Goal: Task Accomplishment & Management: Complete application form

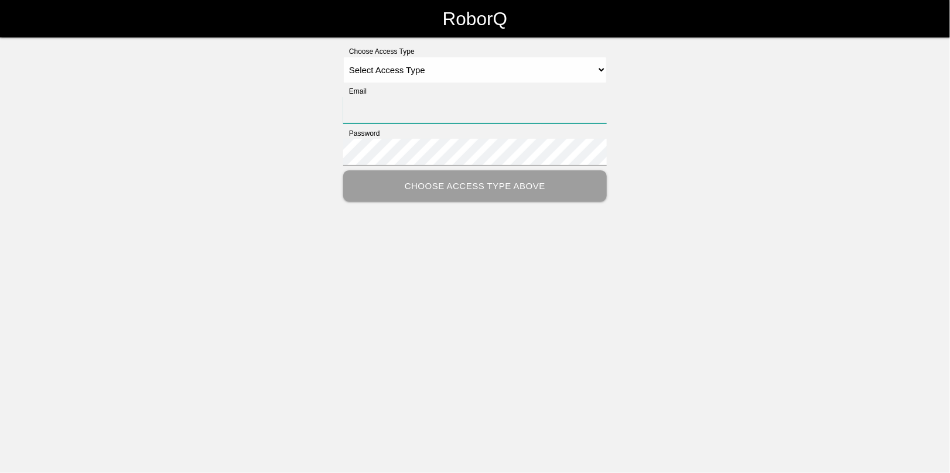
type input "[EMAIL_ADDRESS][DOMAIN_NAME]"
click at [403, 64] on select "Select Access Type Admin Customer Supervisor Worker" at bounding box center [475, 70] width 264 height 26
select select "Admin"
click at [343, 57] on select "Select Access Type Admin Customer Supervisor Worker" at bounding box center [475, 70] width 264 height 26
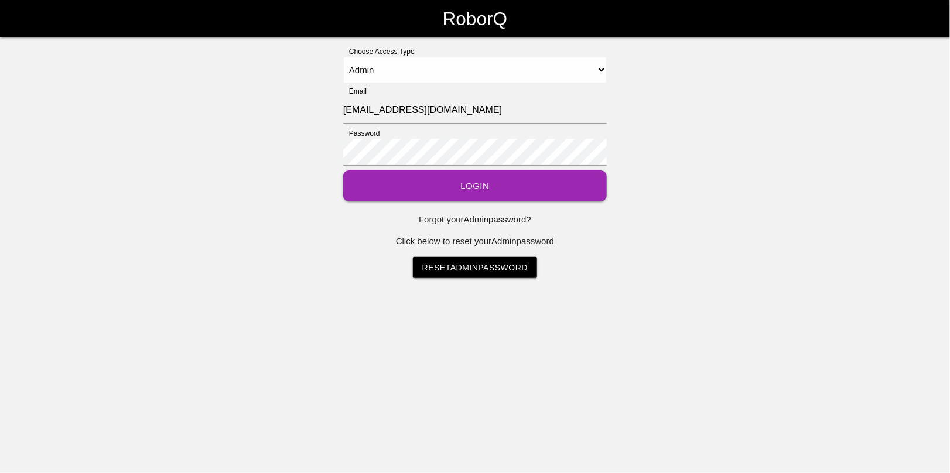
click at [466, 184] on button "Login" at bounding box center [475, 185] width 264 height 31
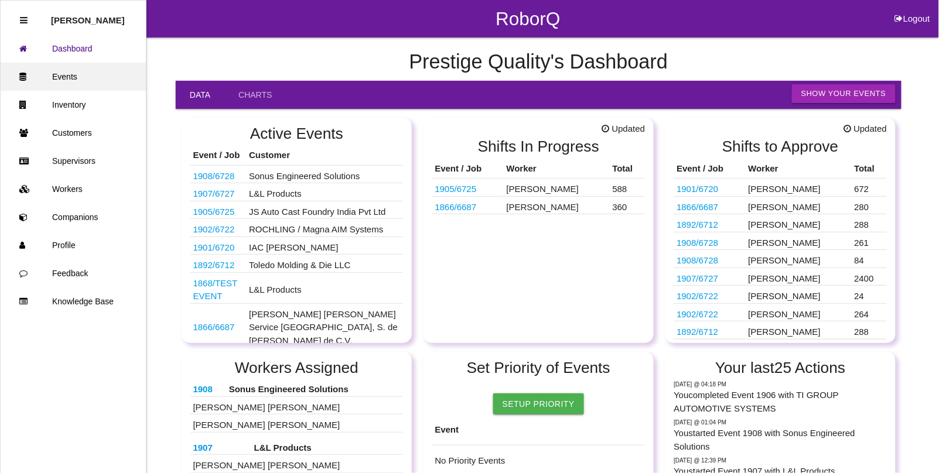
click at [74, 72] on link "Events" at bounding box center [73, 77] width 145 height 28
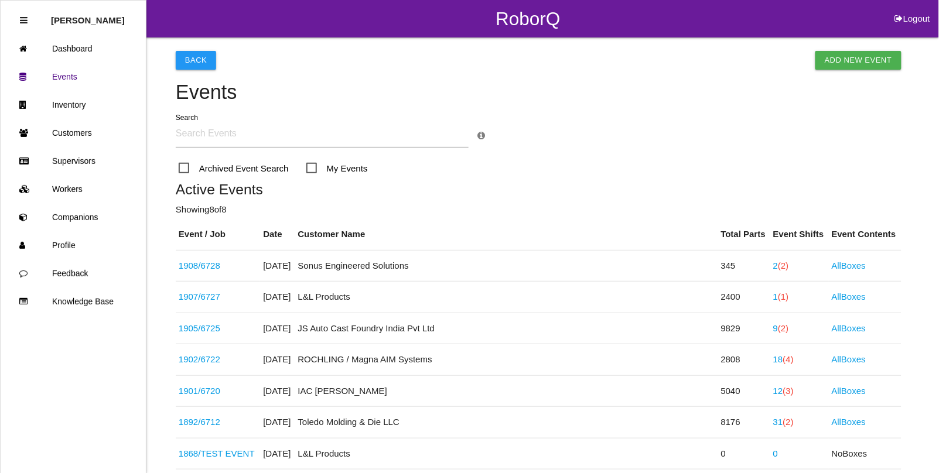
click at [195, 135] on input "text" at bounding box center [322, 134] width 293 height 27
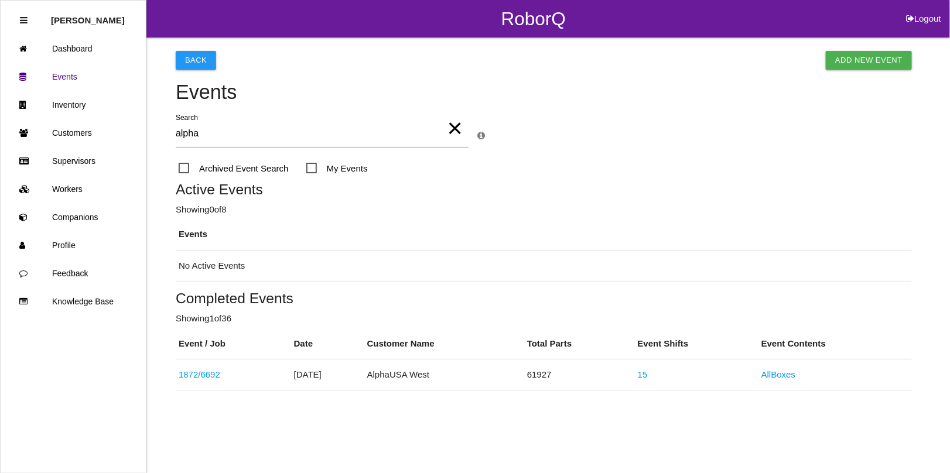
type input "alpha"
click at [182, 170] on span "Archived Event Search" at bounding box center [234, 168] width 110 height 15
click at [182, 169] on input "Archived Event Search" at bounding box center [183, 165] width 8 height 8
checkbox input "true"
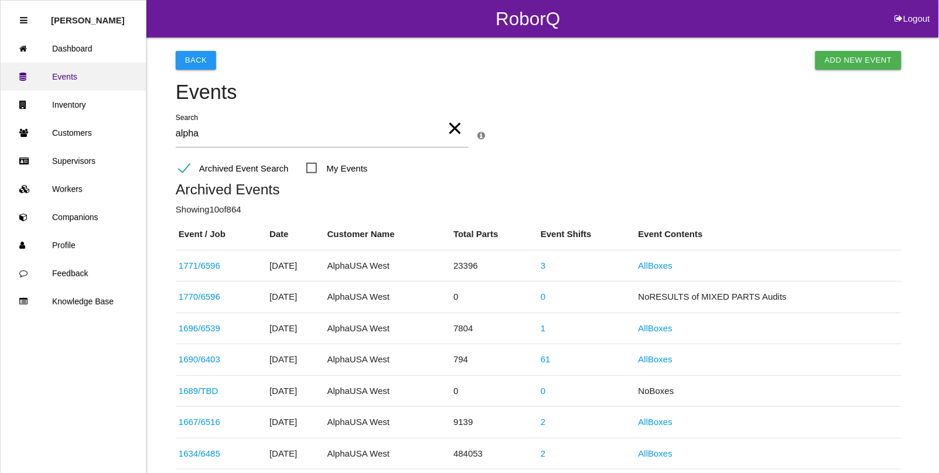
click at [66, 73] on link "Events" at bounding box center [73, 77] width 145 height 28
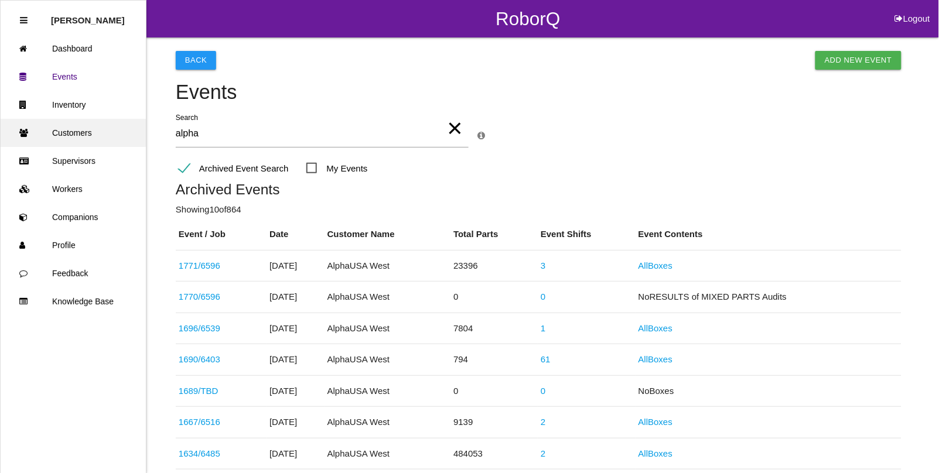
click at [74, 132] on link "Customers" at bounding box center [73, 133] width 145 height 28
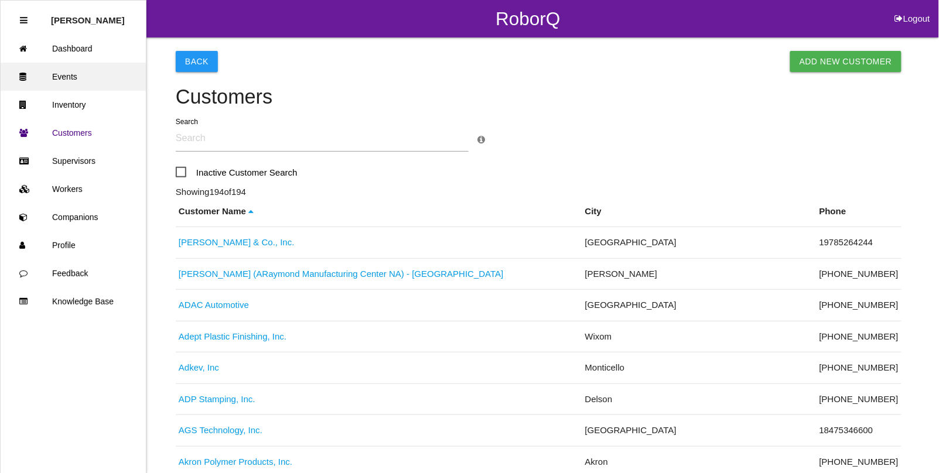
click at [80, 76] on link "Events" at bounding box center [73, 77] width 145 height 28
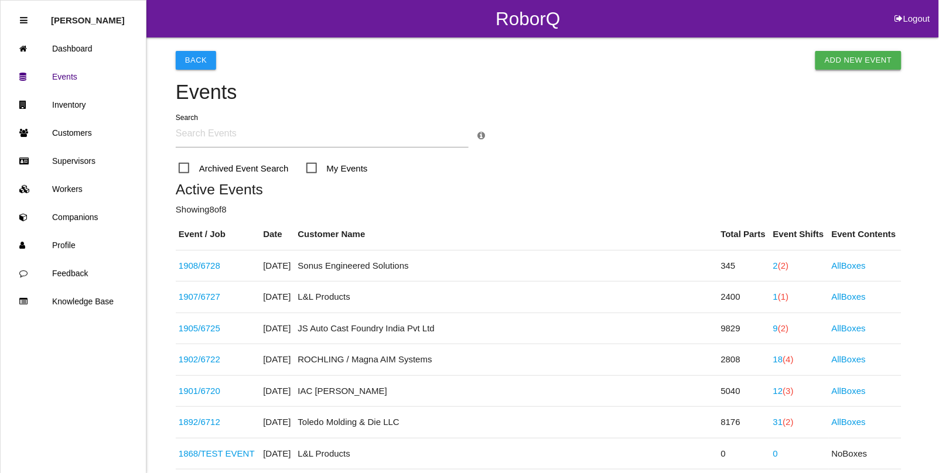
click at [854, 53] on link "Add New Event" at bounding box center [858, 60] width 86 height 19
select select "notRequired"
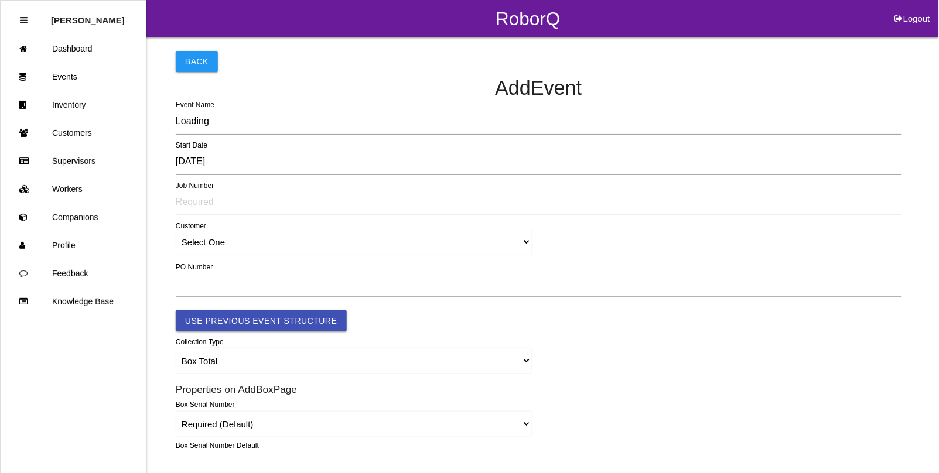
type input "1909"
type input "4.0"
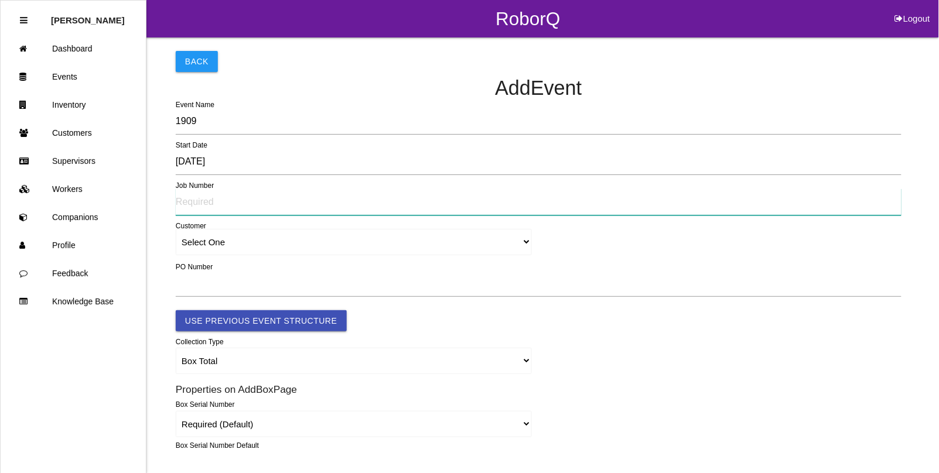
click at [197, 201] on input "text" at bounding box center [539, 202] width 726 height 27
type input "6729"
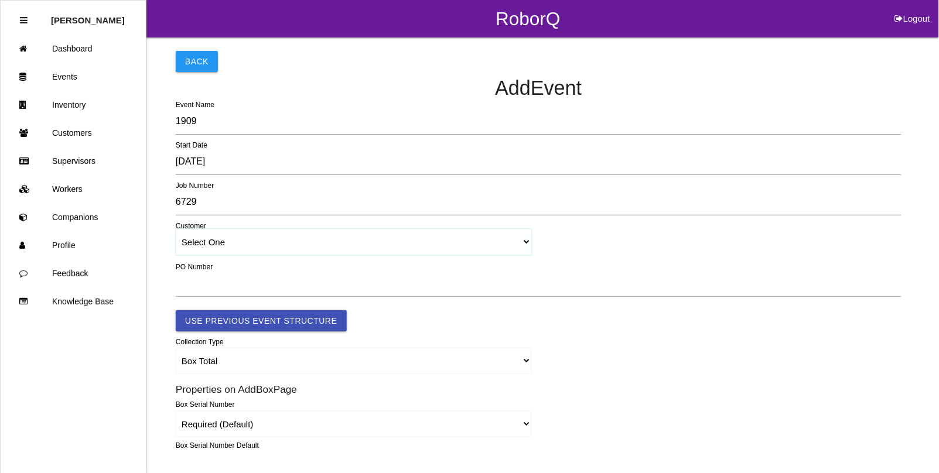
click at [195, 242] on select "Select One [PERSON_NAME] & Co., Inc. [PERSON_NAME] Canada (ARaymond Manufacturi…" at bounding box center [354, 242] width 356 height 26
select select "64934c9633c02e000edff475"
click at [176, 230] on select "Select One [PERSON_NAME] & Co., Inc. [PERSON_NAME] Canada (ARaymond Manufacturi…" at bounding box center [354, 242] width 356 height 26
select select "64934c9633c02e000edff475"
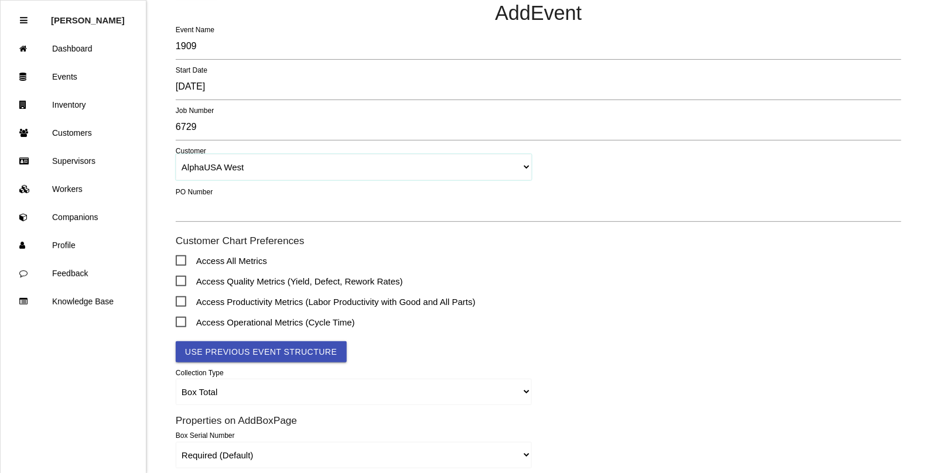
scroll to position [146, 0]
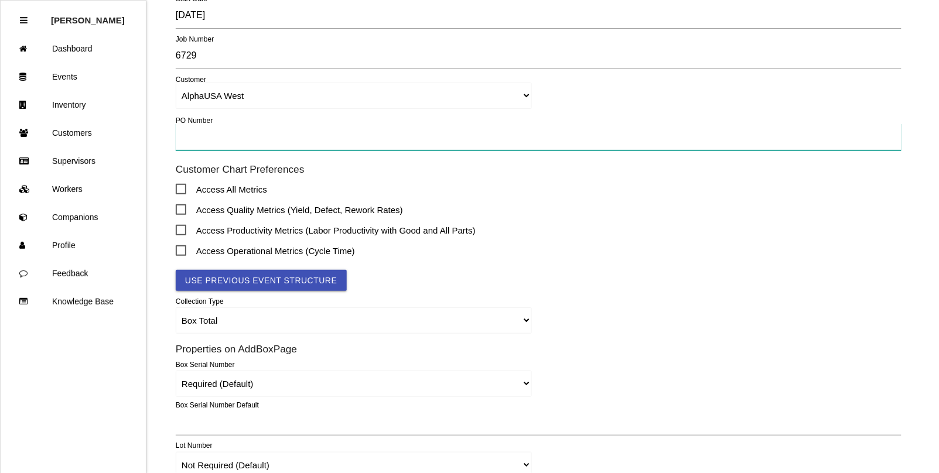
click at [194, 136] on input "text" at bounding box center [539, 137] width 726 height 27
type input "TBD"
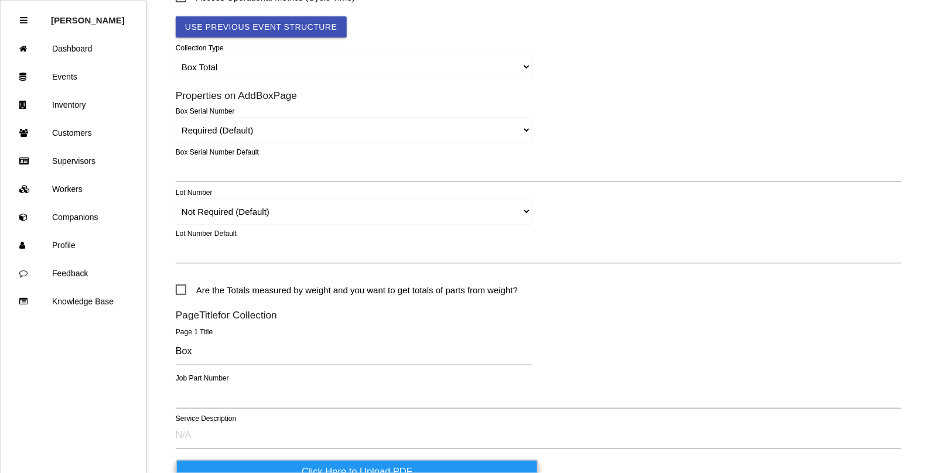
scroll to position [439, 0]
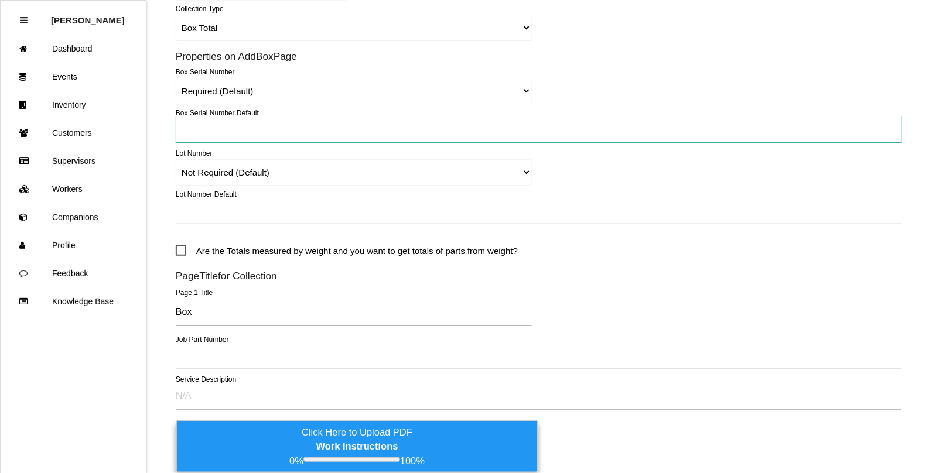
click at [192, 129] on input "text" at bounding box center [539, 129] width 726 height 27
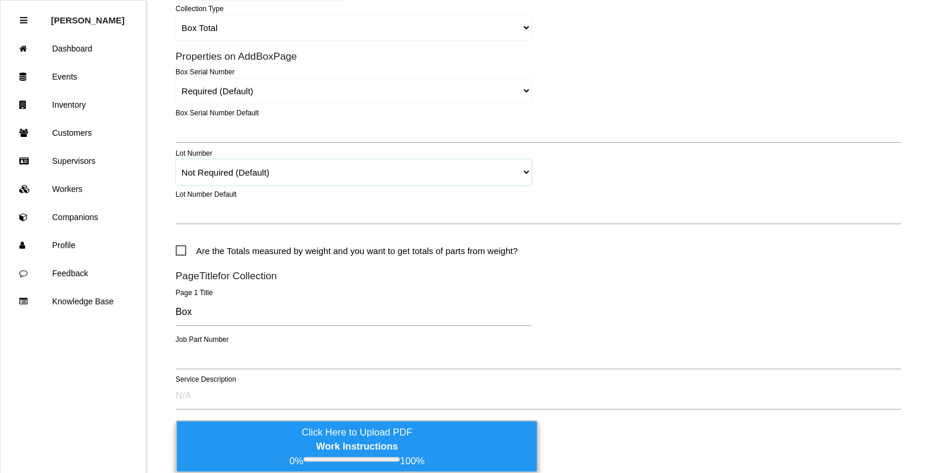
click at [211, 171] on select "Required Not Required (Default) Remove" at bounding box center [354, 172] width 356 height 26
select select "remove"
click at [176, 159] on select "Required Not Required (Default) Remove" at bounding box center [354, 172] width 356 height 26
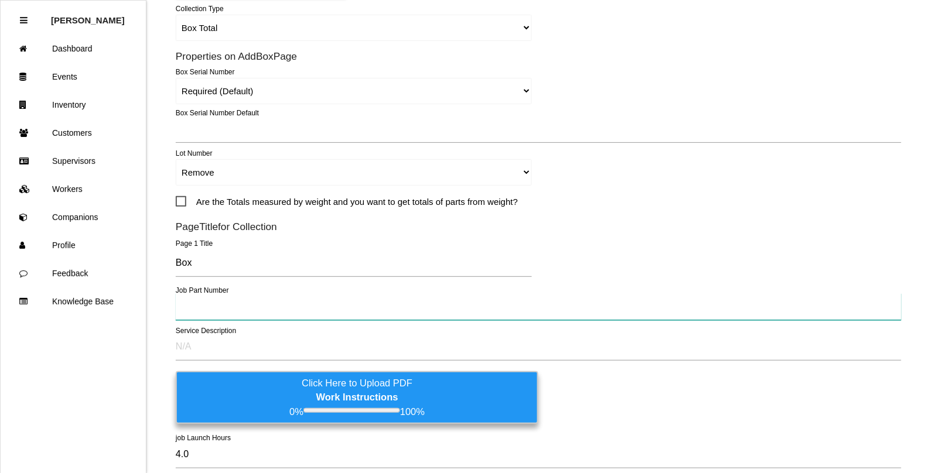
click at [206, 309] on input "text" at bounding box center [539, 306] width 726 height 27
type input "S2066-00"
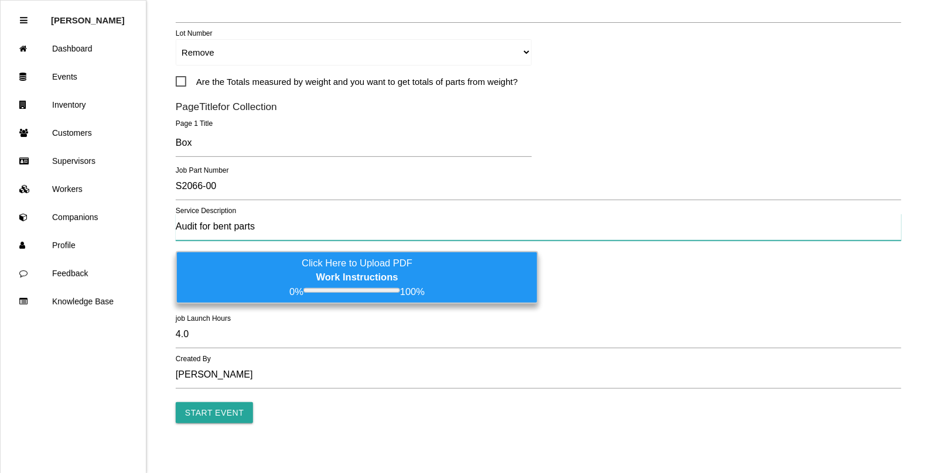
scroll to position [568, 0]
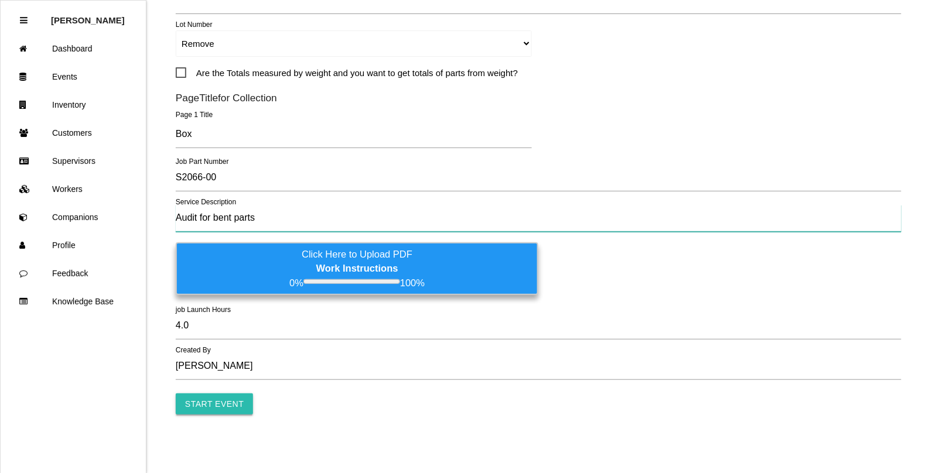
type input "Audit for bent parts"
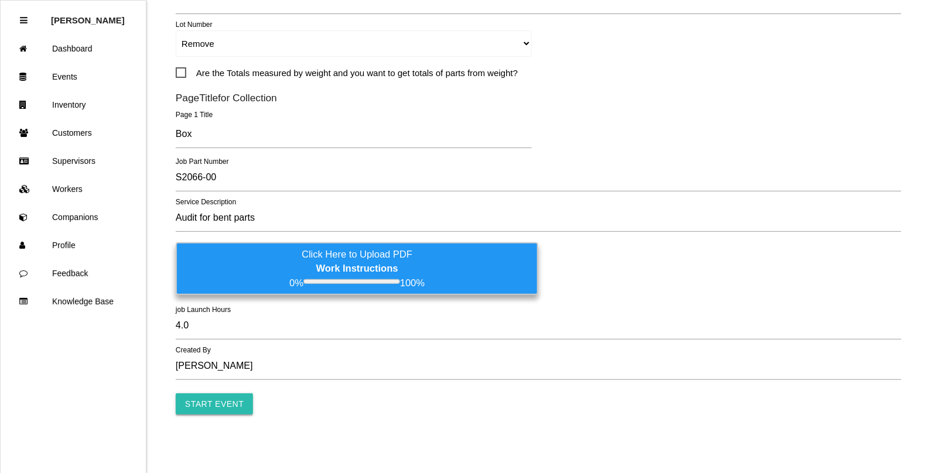
click at [205, 399] on input "Start Event" at bounding box center [214, 404] width 77 height 21
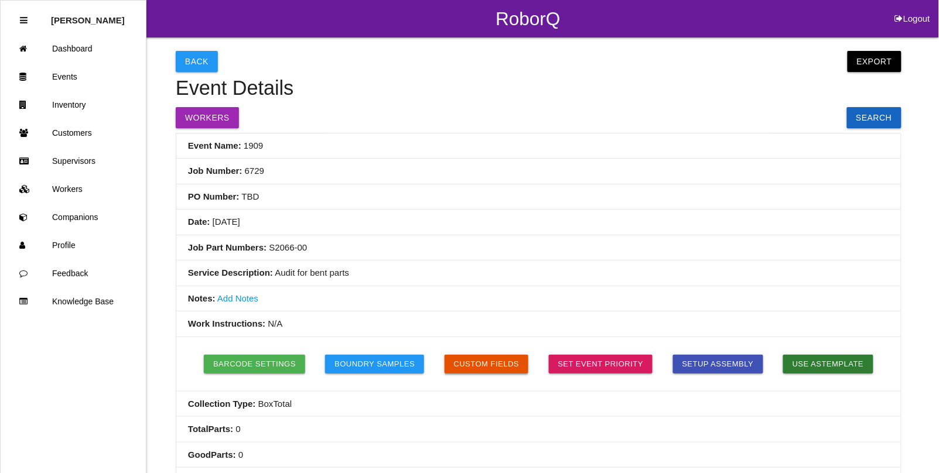
click at [474, 367] on button "Custom Fields" at bounding box center [487, 364] width 84 height 19
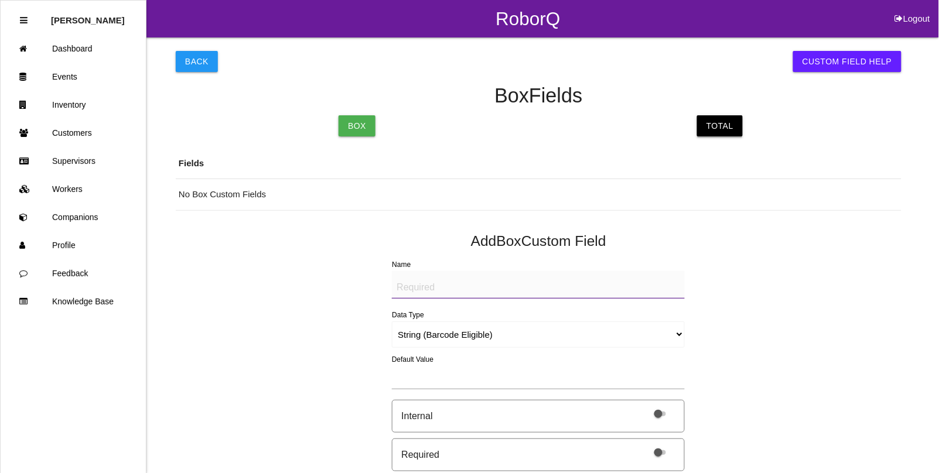
click at [724, 129] on link "Total" at bounding box center [720, 125] width 46 height 21
click at [420, 278] on textarea "Name" at bounding box center [538, 285] width 293 height 28
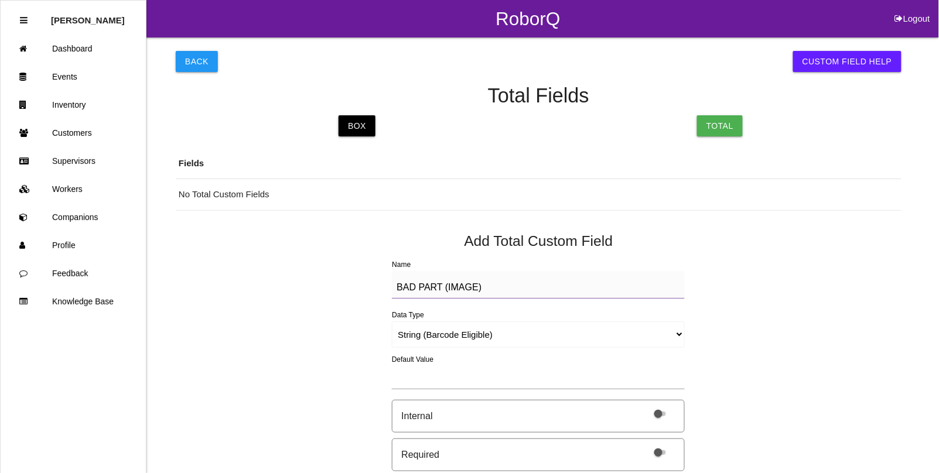
type textarea "BAD PART (IMAGE)"
click at [419, 334] on select "String (Barcode Eligible) Number Instructions True/False Select One of Many Sel…" at bounding box center [538, 335] width 293 height 26
select select "imageCF"
click at [392, 322] on select "String (Barcode Eligible) Number Instructions True/False Select One of Many Sel…" at bounding box center [538, 335] width 293 height 26
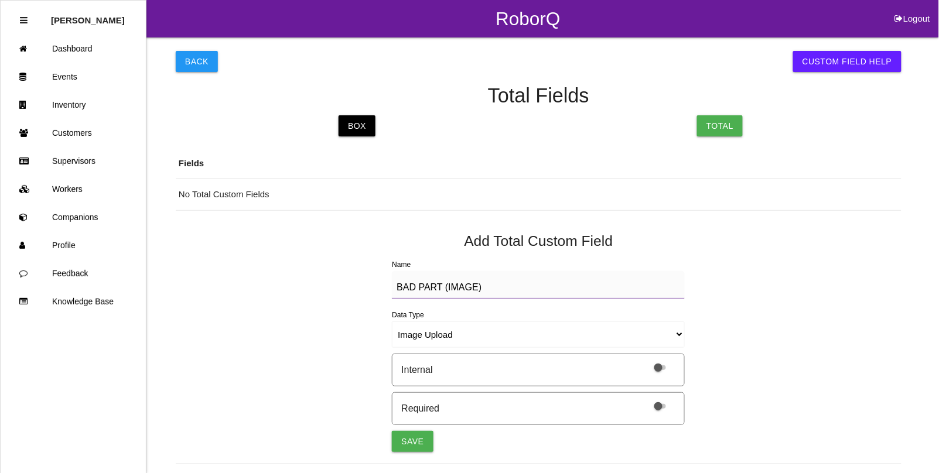
drag, startPoint x: 504, startPoint y: 290, endPoint x: 170, endPoint y: 273, distance: 334.3
click at [170, 273] on div "Back Custom Field Help Total Fields Box Total Fields No Total Custom Fields Add…" at bounding box center [469, 432] width 939 height 791
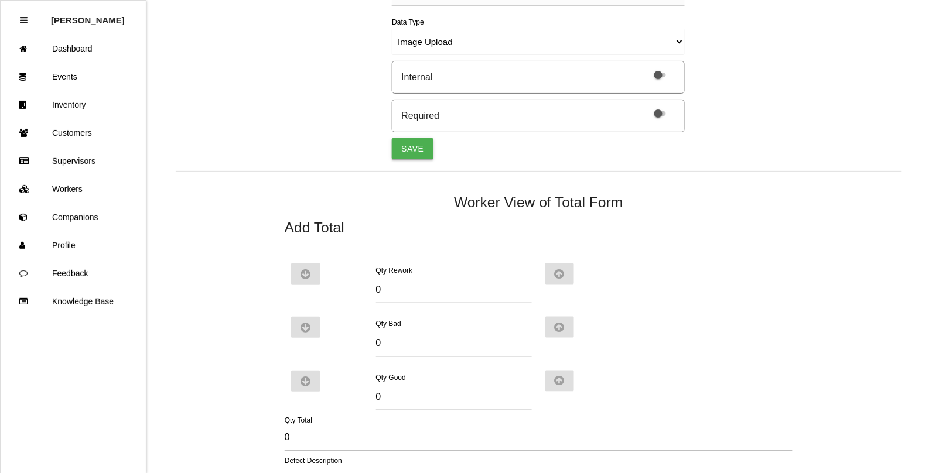
click at [413, 142] on button "Save" at bounding box center [412, 148] width 41 height 21
select select "string"
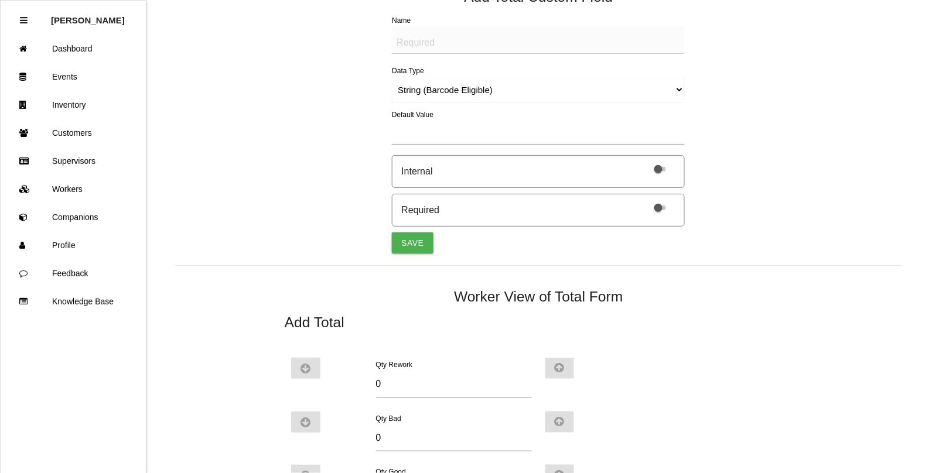
scroll to position [233, 0]
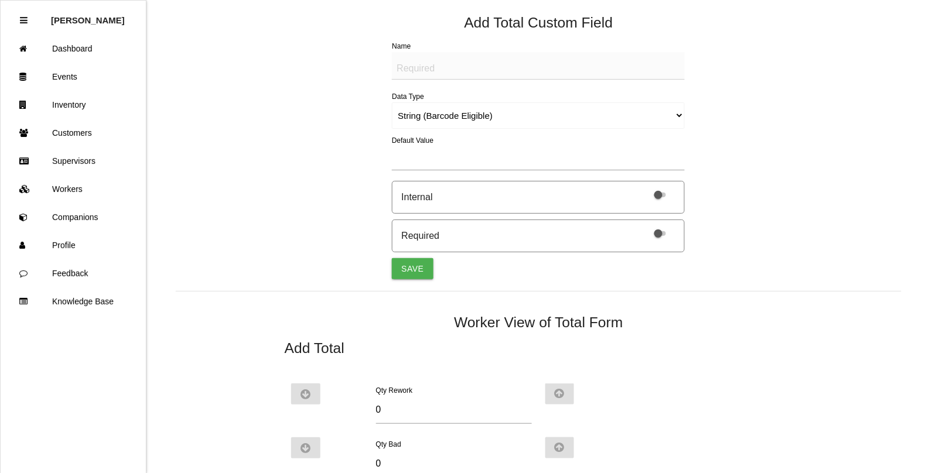
click at [414, 66] on textarea "Name" at bounding box center [538, 66] width 293 height 28
paste textarea "BAD PART (IMAGE)"
type textarea "BAD PART (IMAGE)"
click at [429, 114] on select "String (Barcode Eligible) Number Instructions True/False Select One of Many Sel…" at bounding box center [538, 115] width 293 height 26
select select "imageCF"
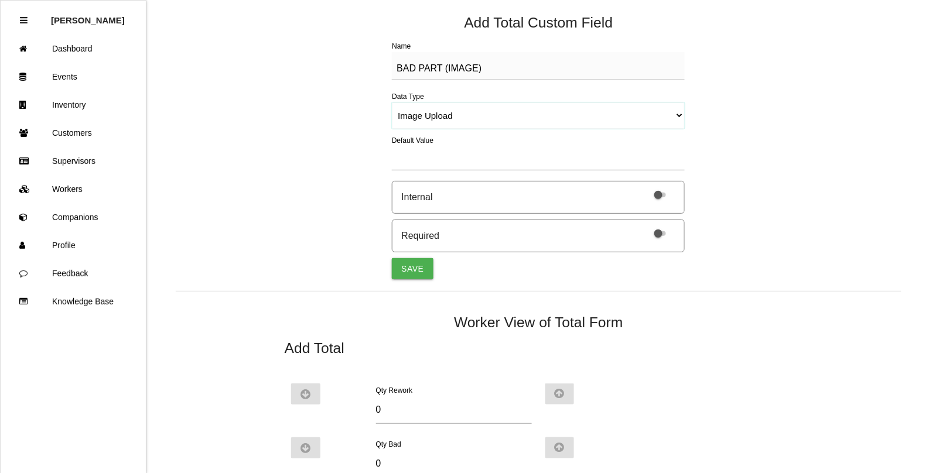
click at [392, 102] on select "String (Barcode Eligible) Number Instructions True/False Select One of Many Sel…" at bounding box center [538, 115] width 293 height 26
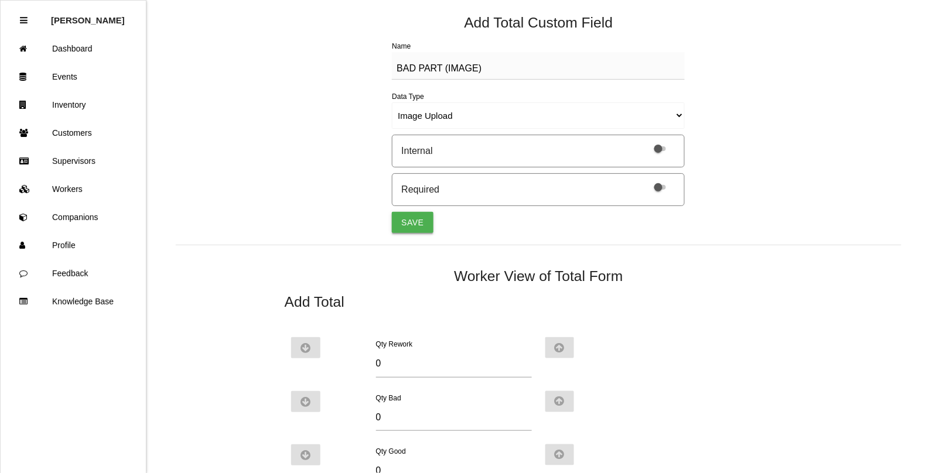
click at [415, 221] on button "Save" at bounding box center [412, 222] width 41 height 21
select select "string"
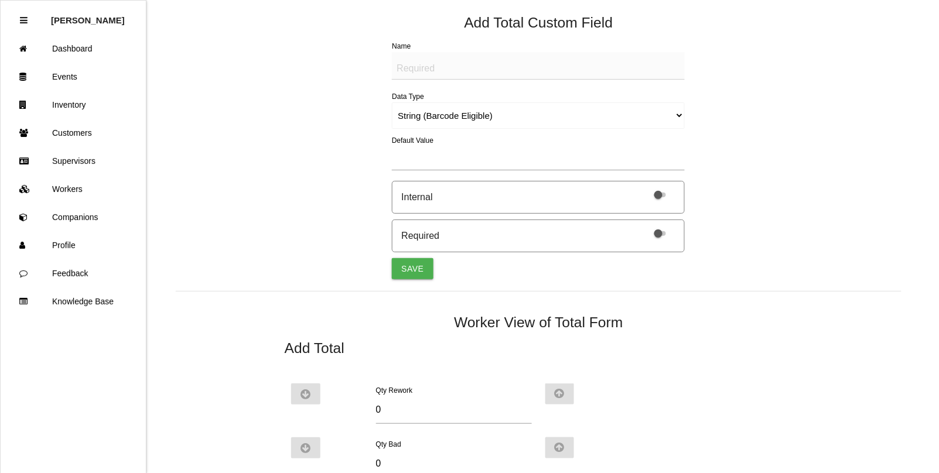
scroll to position [273, 0]
click at [411, 62] on textarea "Name" at bounding box center [538, 66] width 293 height 28
paste textarea "BAD PART (IMAGE)"
type textarea "BAD PART (IMAGE)"
click at [411, 117] on select "String (Barcode Eligible) Number Instructions True/False Select One of Many Sel…" at bounding box center [538, 115] width 293 height 26
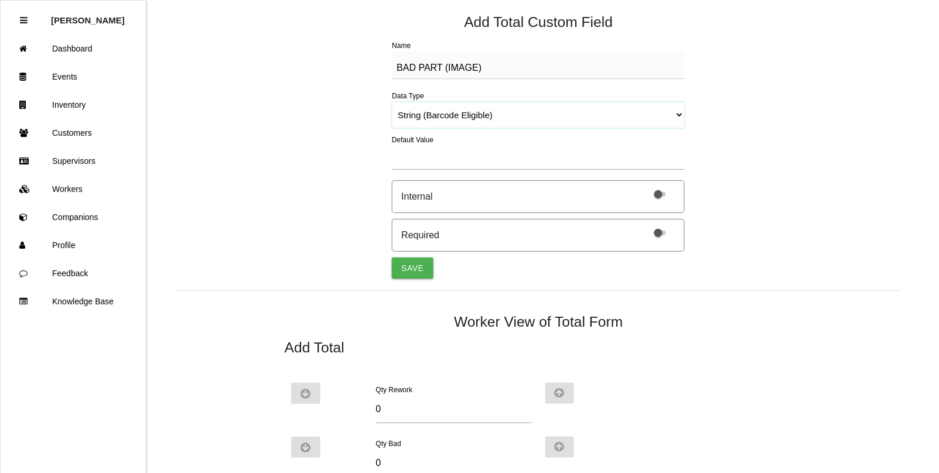
select select "imageCF"
click at [392, 102] on select "String (Barcode Eligible) Number Instructions True/False Select One of Many Sel…" at bounding box center [538, 115] width 293 height 26
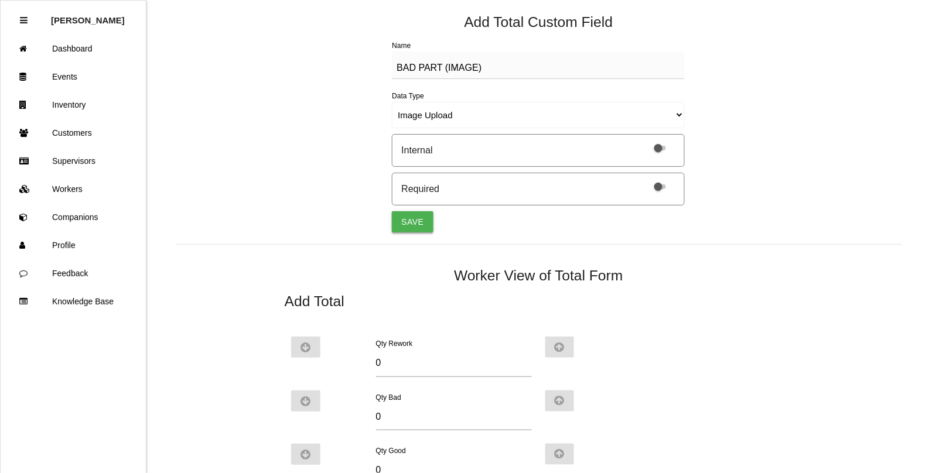
click at [414, 220] on button "Save" at bounding box center [412, 221] width 41 height 21
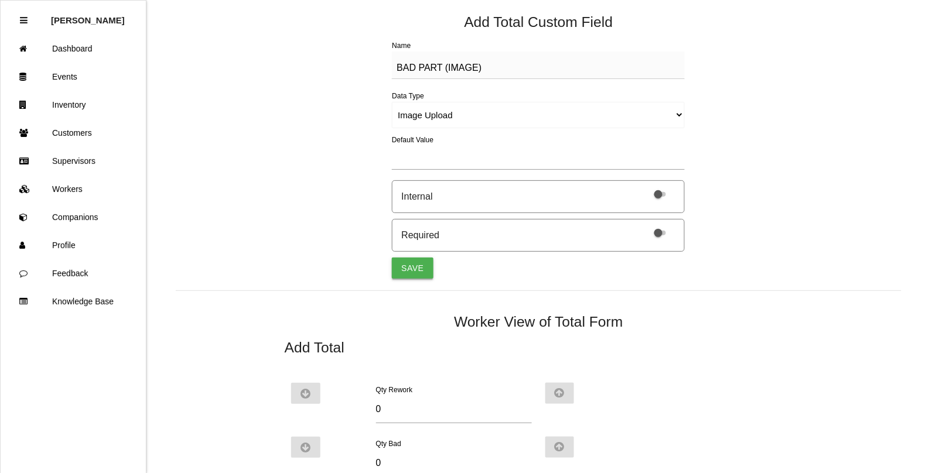
select select "string"
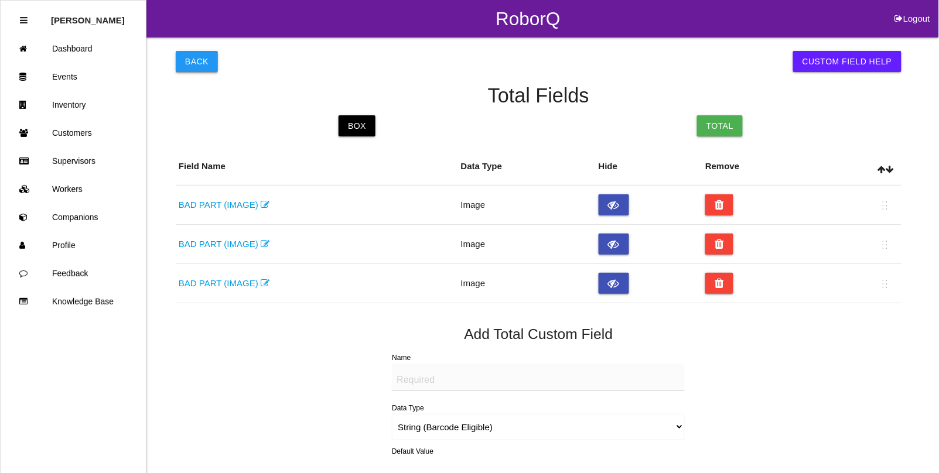
click at [186, 59] on button "Back" at bounding box center [197, 61] width 42 height 21
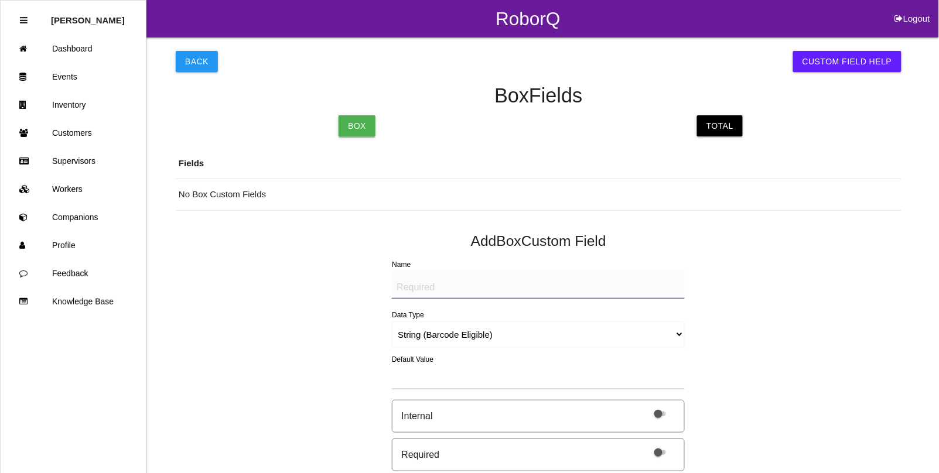
click at [347, 123] on link "Box" at bounding box center [357, 125] width 37 height 21
click at [428, 281] on textarea "Name" at bounding box center [538, 285] width 293 height 28
type textarea "ORANGE SHEET (IMAGE)"
click at [440, 340] on select "String (Barcode Eligible) Number Instructions True/False Select One of Many Sel…" at bounding box center [538, 335] width 293 height 26
select select "imageCF"
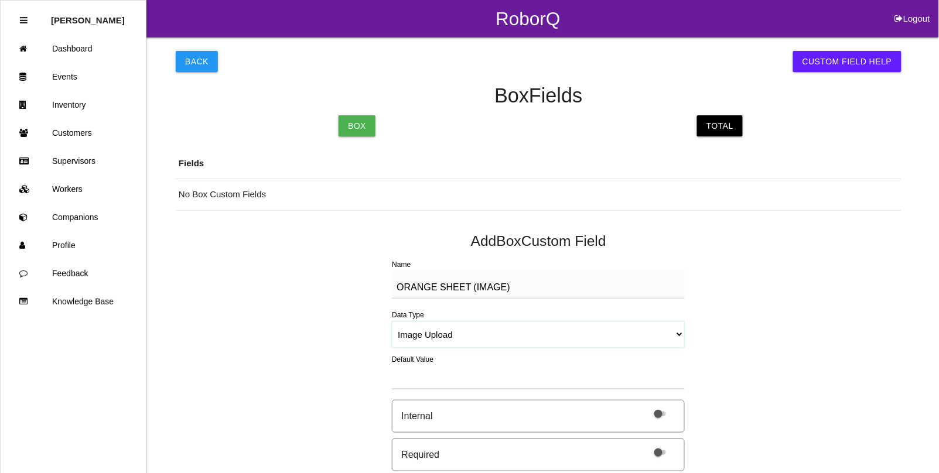
click at [392, 322] on select "String (Barcode Eligible) Number Instructions True/False Select One of Many Sel…" at bounding box center [538, 335] width 293 height 26
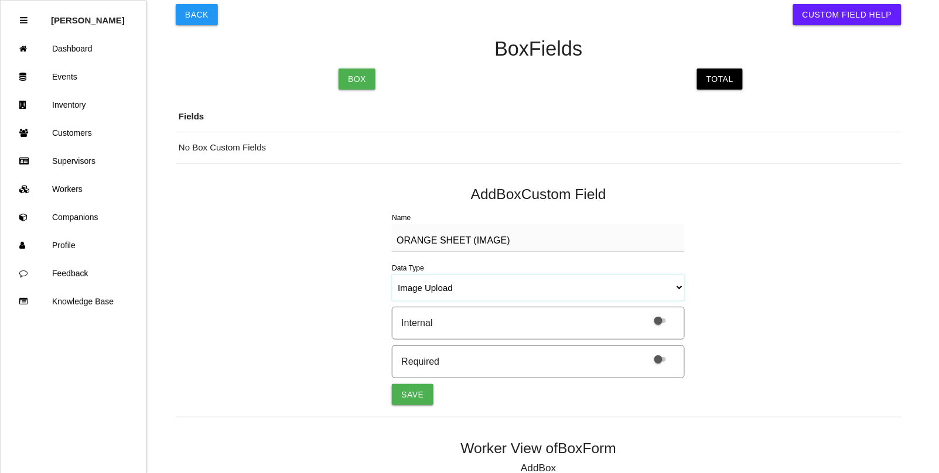
scroll to position [73, 0]
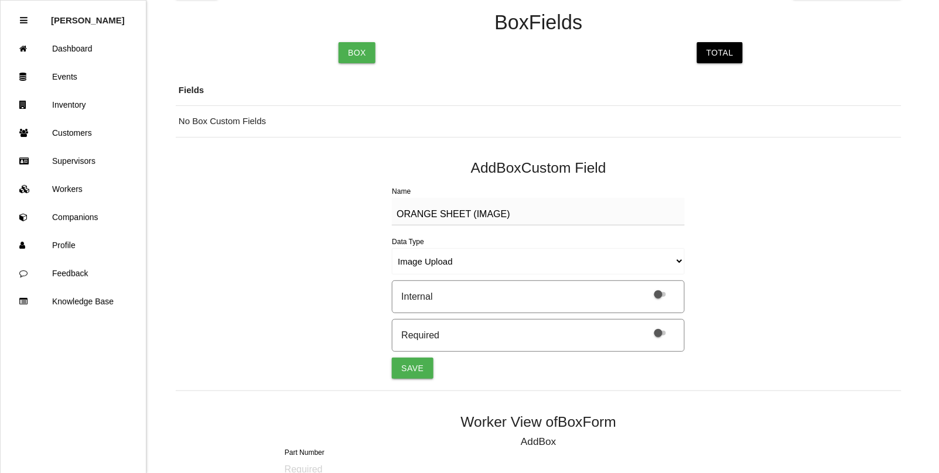
click at [659, 332] on span at bounding box center [660, 333] width 12 height 5
click at [645, 326] on input "checkbox" at bounding box center [645, 326] width 0 height 0
click at [402, 370] on button "Save" at bounding box center [412, 368] width 41 height 21
select select "string"
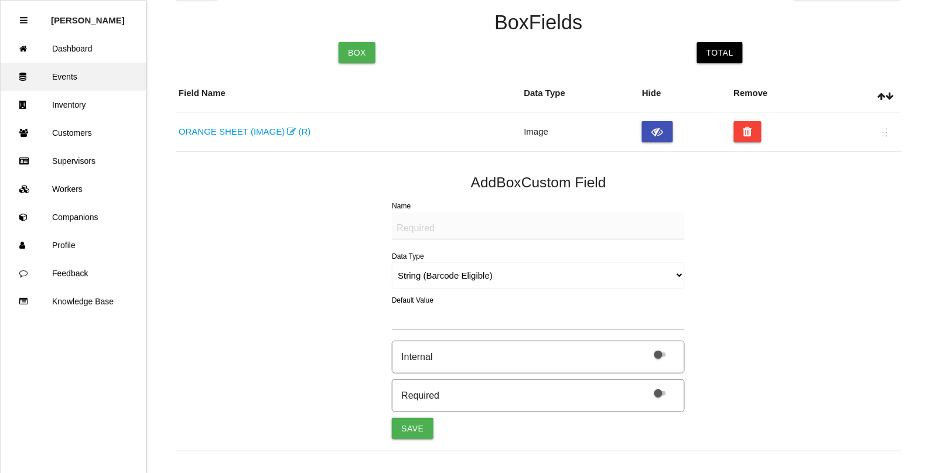
click at [71, 70] on link "Events" at bounding box center [73, 77] width 145 height 28
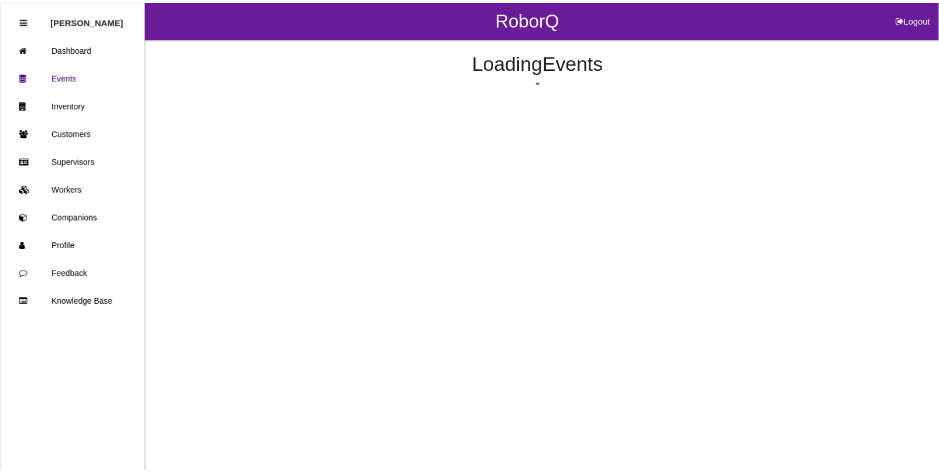
scroll to position [29, 0]
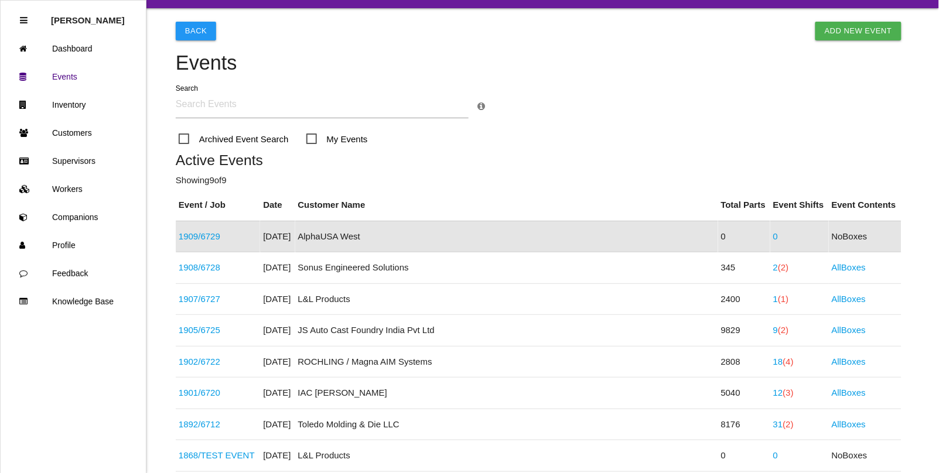
click at [203, 231] on link "1909 / 6729" at bounding box center [200, 236] width 42 height 10
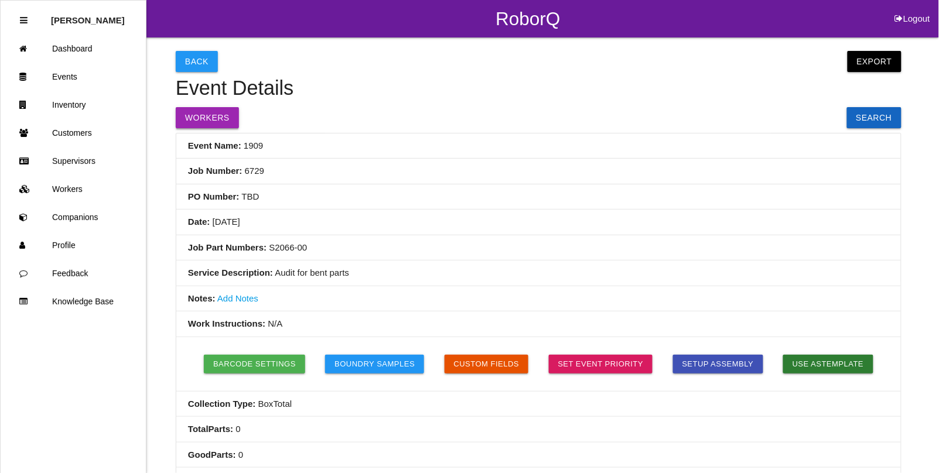
click at [218, 115] on button "Workers" at bounding box center [207, 117] width 63 height 21
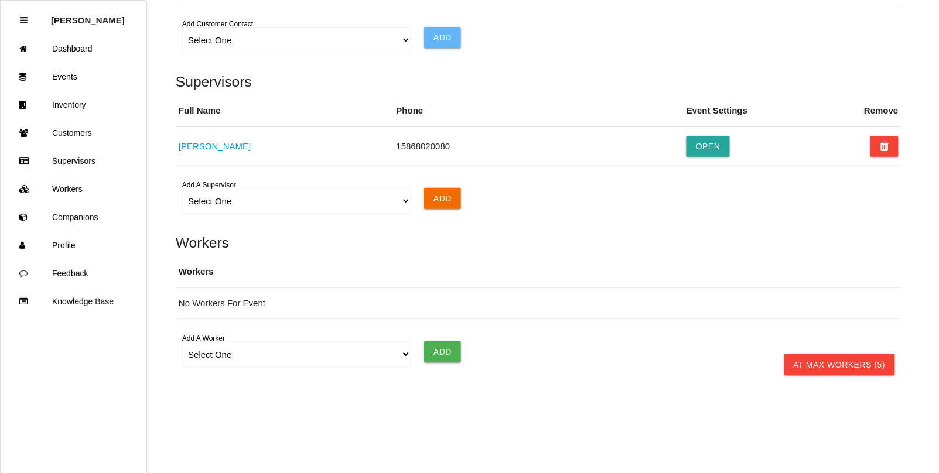
scroll to position [794, 0]
click at [238, 358] on select "Select One [PERSON_NAME] [PERSON_NAME] [PERSON_NAME] [PERSON_NAME] [PERSON_NAME…" at bounding box center [296, 354] width 228 height 26
click at [218, 356] on select "Select One [PERSON_NAME] [PERSON_NAME] [PERSON_NAME] [PERSON_NAME] [PERSON_NAME…" at bounding box center [296, 354] width 228 height 26
select select "5f77858b1afedb0012ee5ca3"
click at [182, 341] on select "Select One [PERSON_NAME] [PERSON_NAME] [PERSON_NAME] [PERSON_NAME] [PERSON_NAME…" at bounding box center [296, 354] width 228 height 26
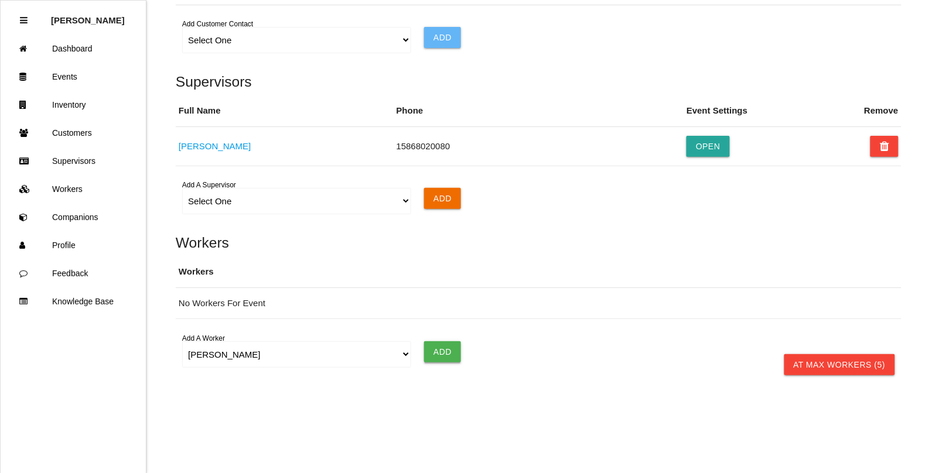
click at [432, 348] on input "Add" at bounding box center [442, 351] width 37 height 21
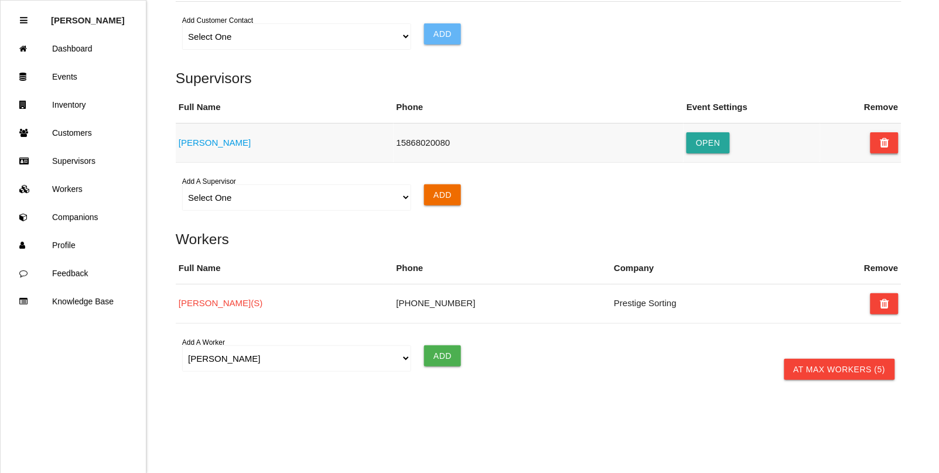
click at [889, 142] on icon at bounding box center [884, 142] width 9 height 21
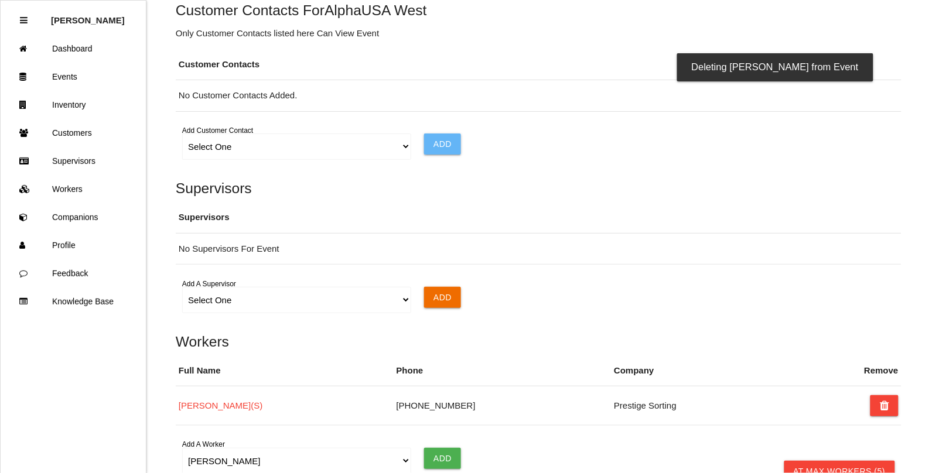
scroll to position [647, 0]
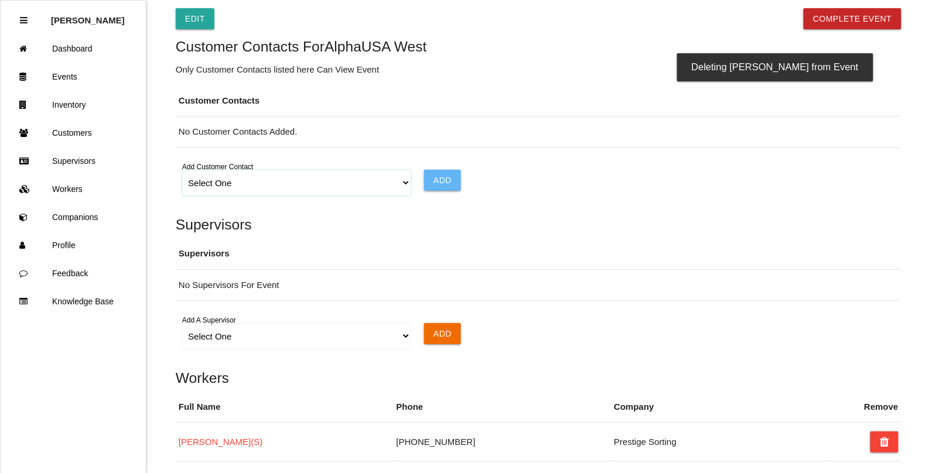
drag, startPoint x: 402, startPoint y: 183, endPoint x: 385, endPoint y: 185, distance: 17.1
click at [402, 183] on select "Select One Choose All [PERSON_NAME] [PERSON_NAME] [PERSON_NAME]" at bounding box center [296, 183] width 228 height 26
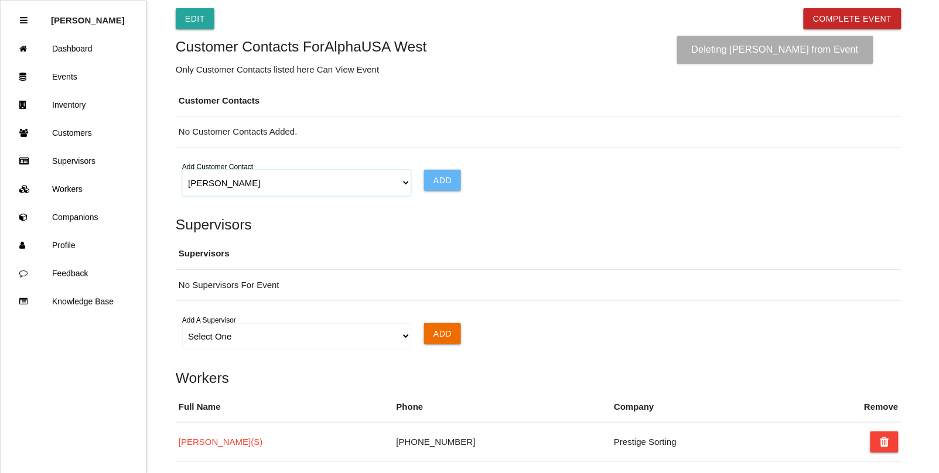
click at [182, 173] on select "Select One Choose All [PERSON_NAME] [PERSON_NAME] [PERSON_NAME]" at bounding box center [296, 183] width 228 height 26
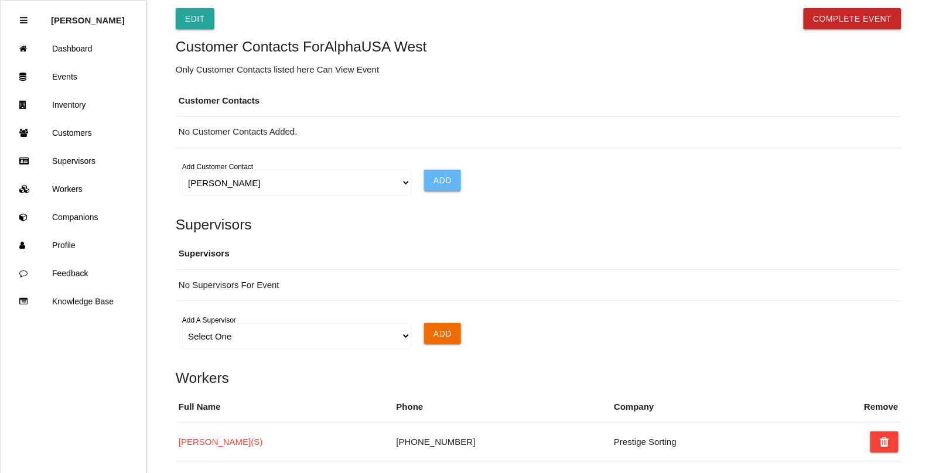
click at [449, 180] on input "Add" at bounding box center [442, 180] width 37 height 21
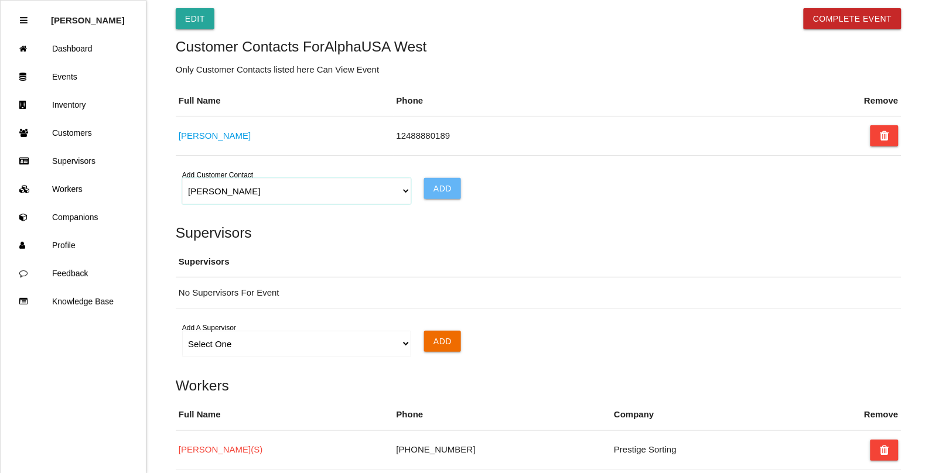
click at [397, 194] on select "Select One Choose All [PERSON_NAME] [PERSON_NAME] [PERSON_NAME]" at bounding box center [296, 191] width 228 height 26
select select "64934cbe33b9e0000e34758d"
click at [182, 181] on select "Select One Choose All [PERSON_NAME] [PERSON_NAME] [PERSON_NAME]" at bounding box center [296, 191] width 228 height 26
click at [444, 189] on input "Add" at bounding box center [442, 188] width 37 height 21
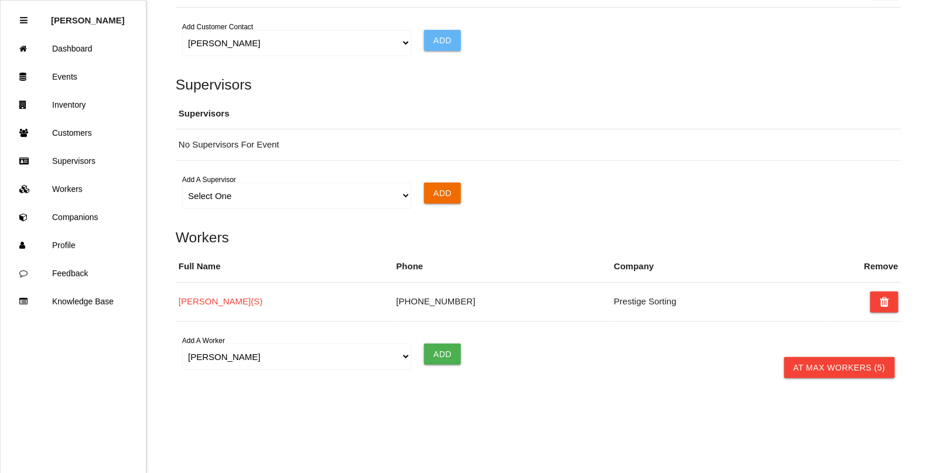
scroll to position [840, 0]
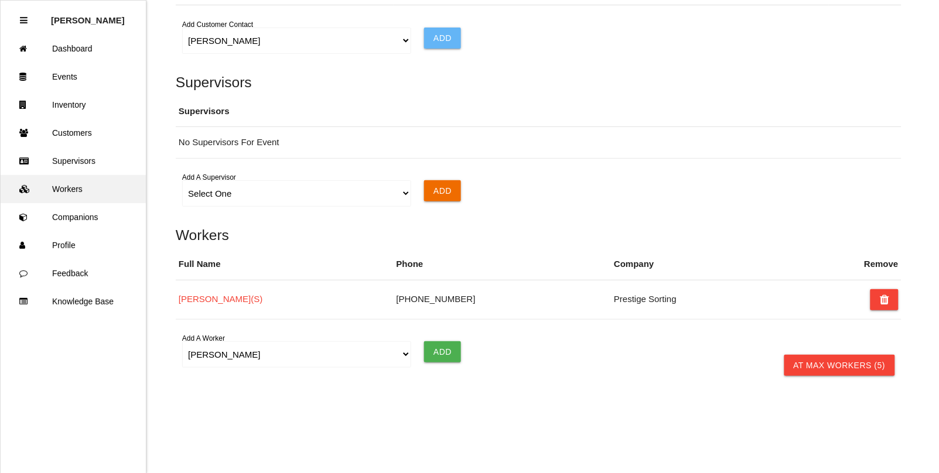
click at [69, 187] on link "Workers" at bounding box center [73, 189] width 145 height 28
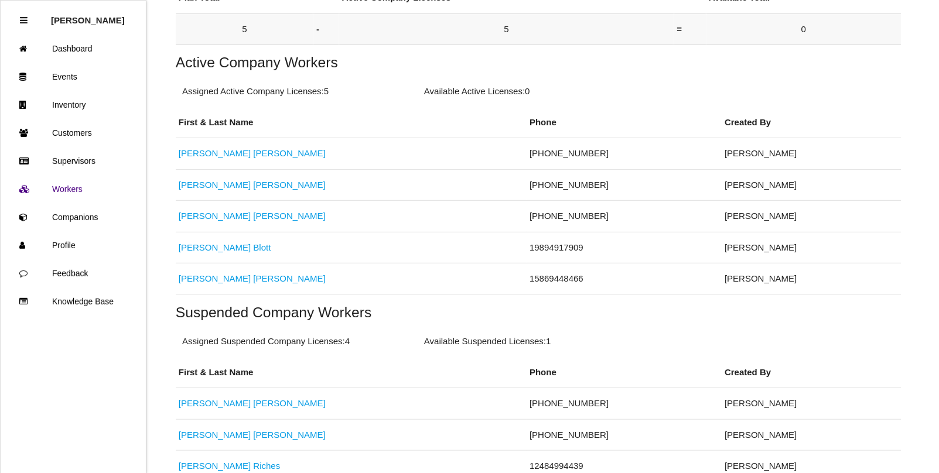
scroll to position [220, 0]
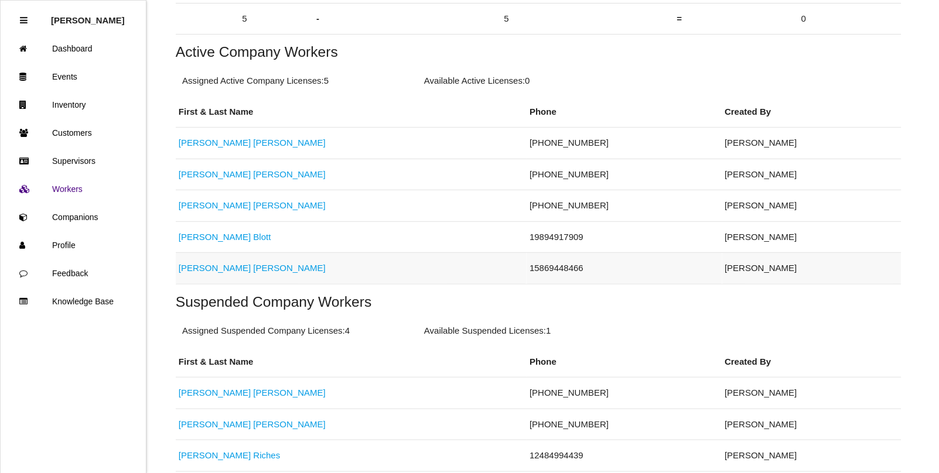
click at [190, 271] on link "[PERSON_NAME]" at bounding box center [252, 268] width 147 height 10
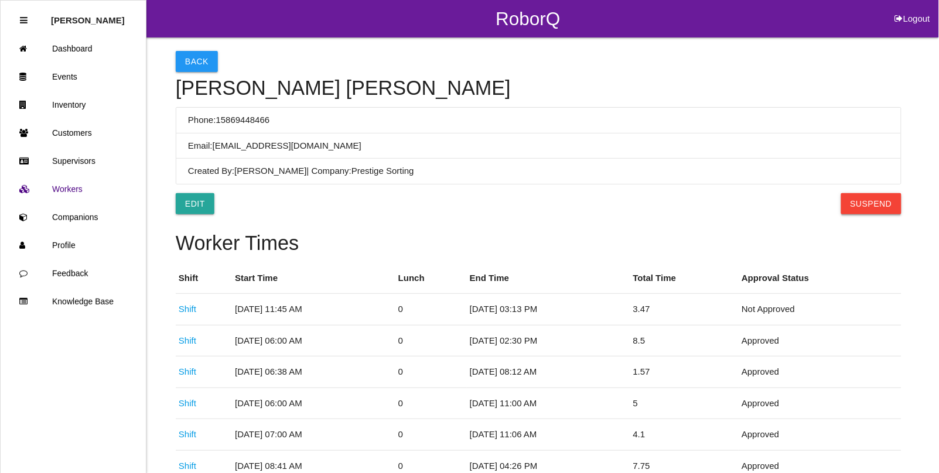
click at [894, 206] on button "Suspend" at bounding box center [871, 203] width 60 height 21
click at [194, 67] on button "Back" at bounding box center [197, 61] width 42 height 21
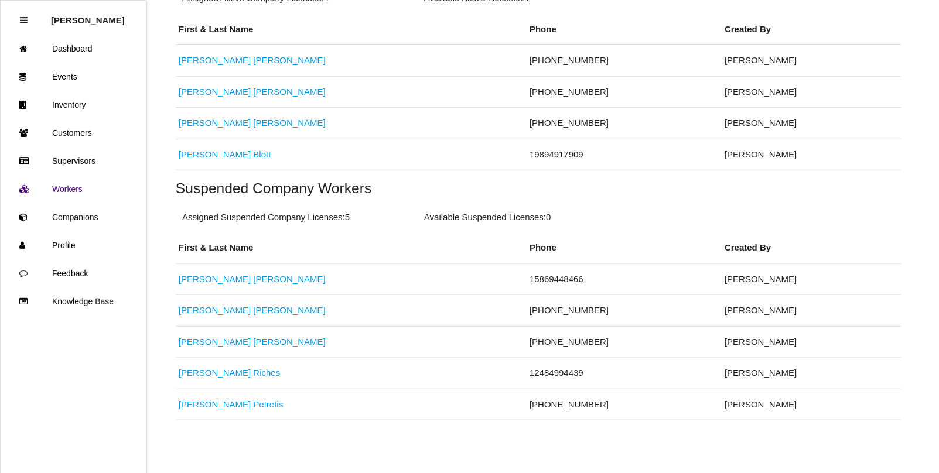
scroll to position [309, 0]
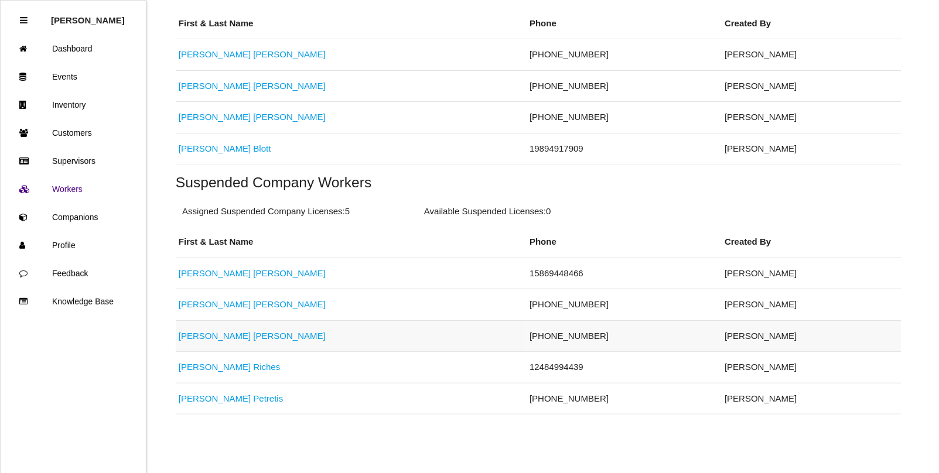
click at [218, 335] on link "[PERSON_NAME]" at bounding box center [252, 336] width 147 height 10
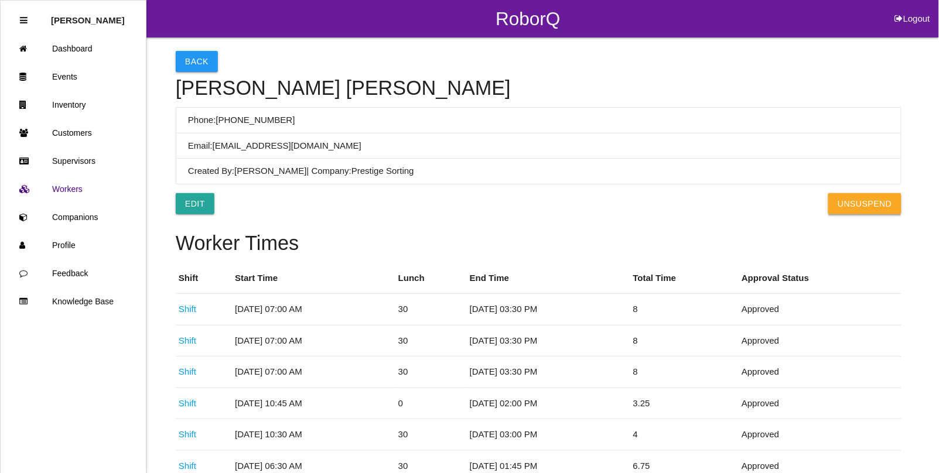
click at [854, 210] on button "UnSuspend" at bounding box center [864, 203] width 73 height 21
click at [69, 76] on link "Events" at bounding box center [73, 77] width 145 height 28
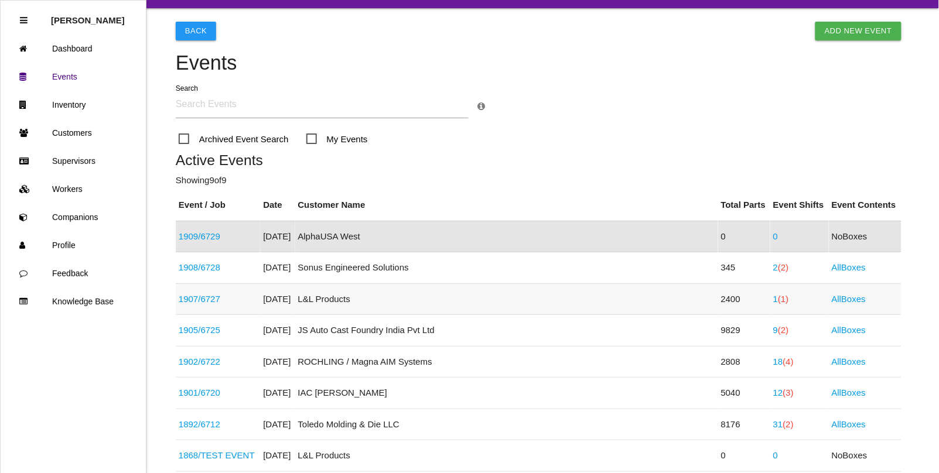
scroll to position [102, 0]
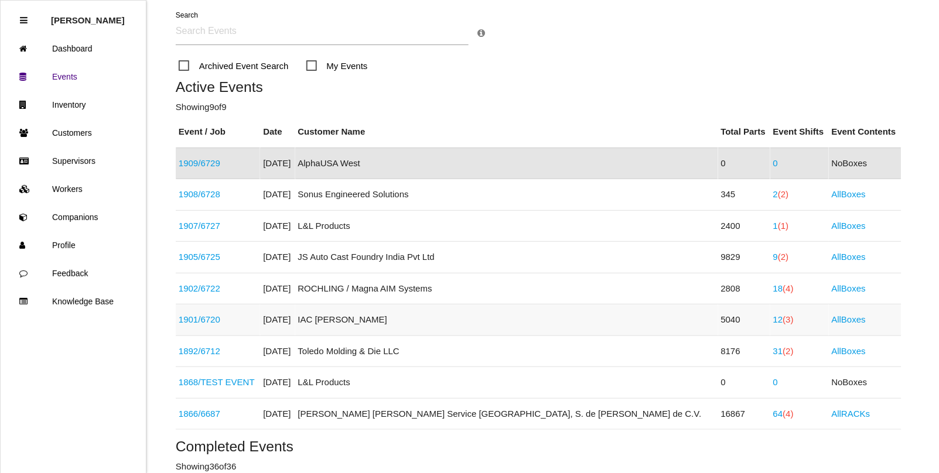
click at [773, 320] on link "12 (3)" at bounding box center [783, 320] width 20 height 10
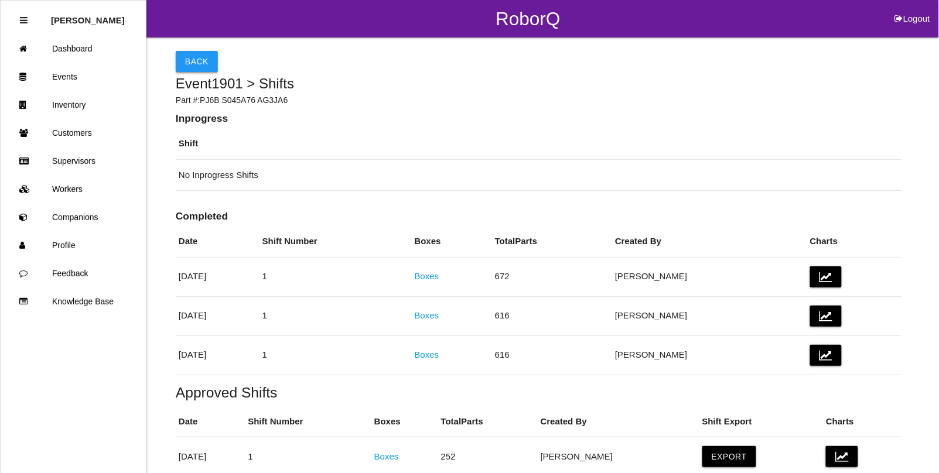
click at [192, 60] on button "Back" at bounding box center [197, 61] width 42 height 21
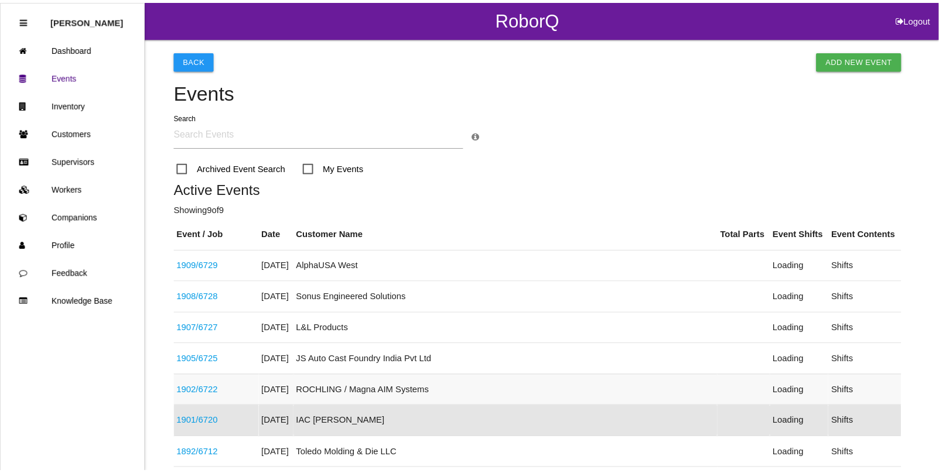
scroll to position [186, 0]
